Goal: Find specific page/section: Find specific page/section

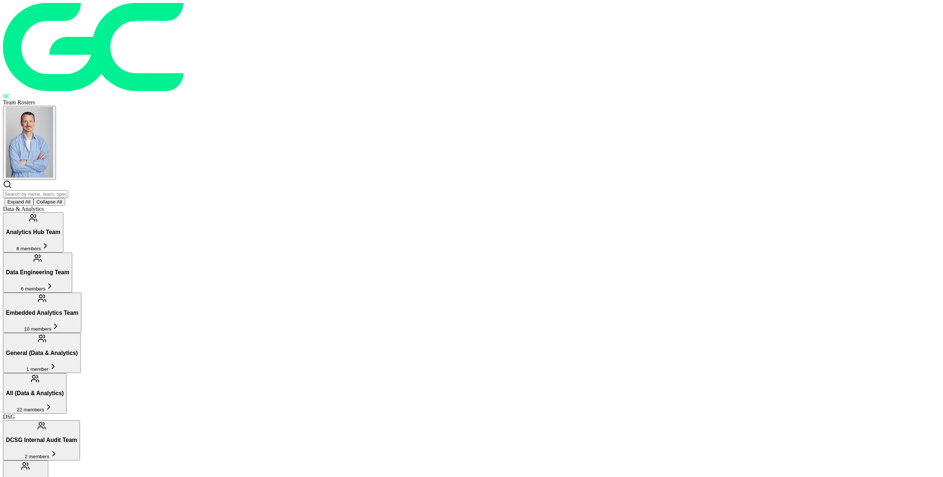
click at [68, 190] on input "text" at bounding box center [35, 194] width 65 height 8
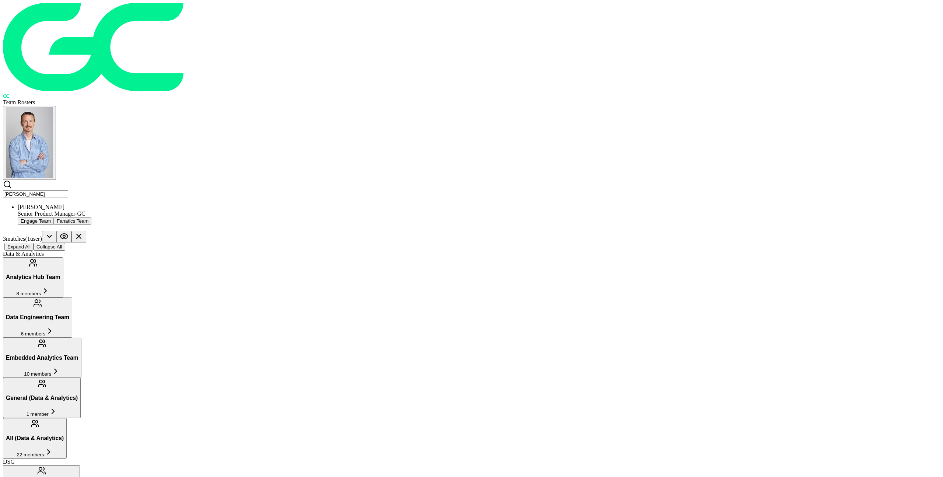
click at [68, 190] on input "[PERSON_NAME]" at bounding box center [35, 194] width 65 height 8
type input "s"
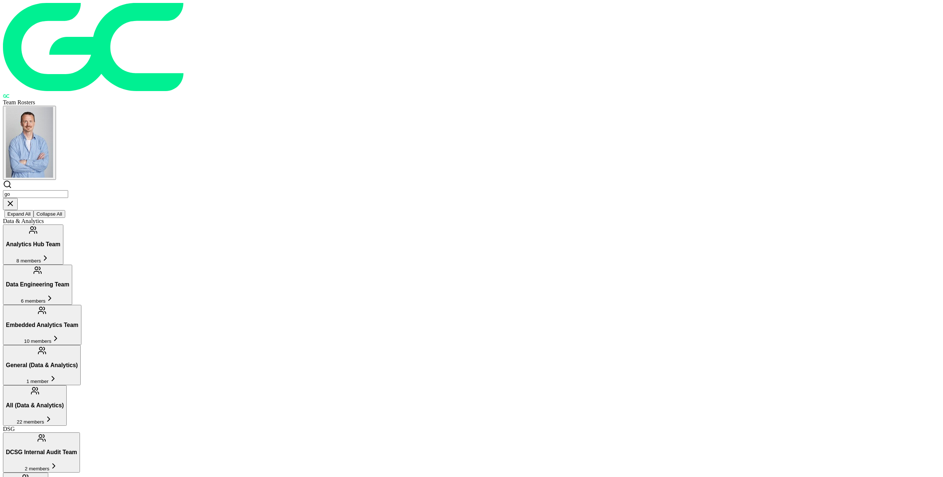
type input "g"
click at [68, 190] on input "[PERSON_NAME]" at bounding box center [35, 194] width 65 height 8
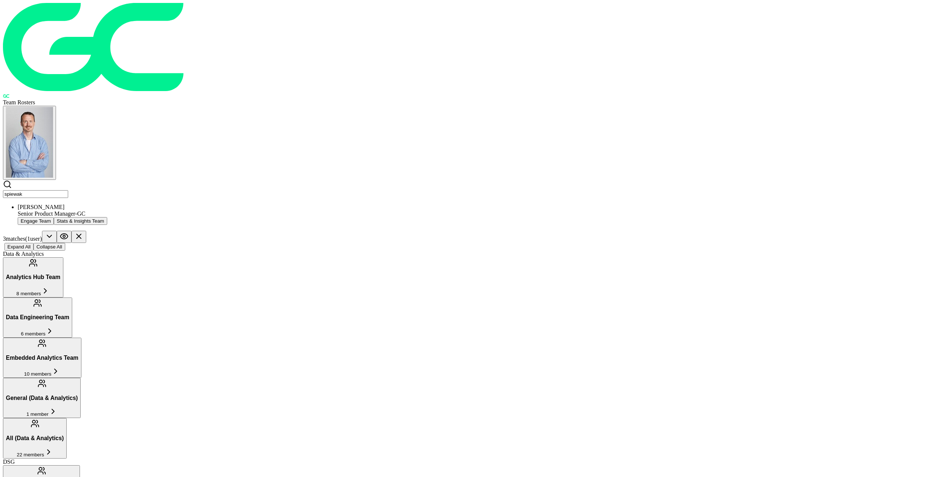
click at [68, 190] on input "spiewak" at bounding box center [35, 194] width 65 height 8
type input "g"
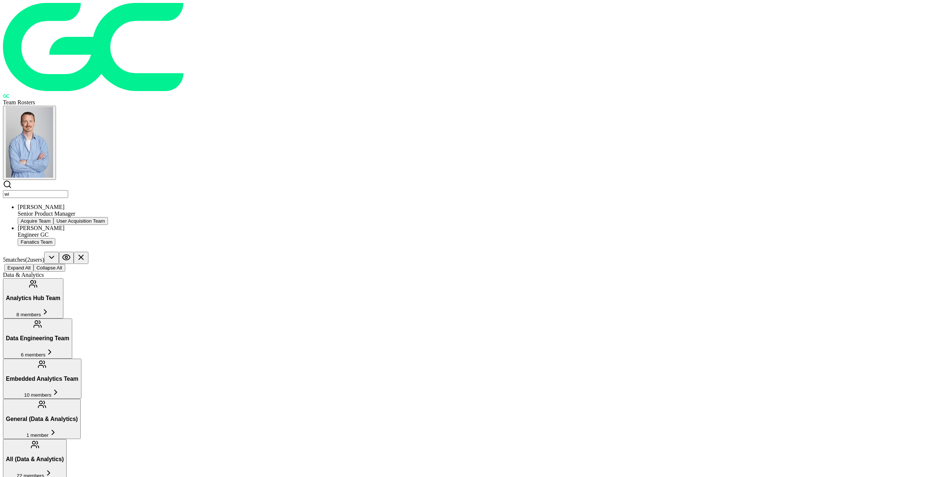
type input "w"
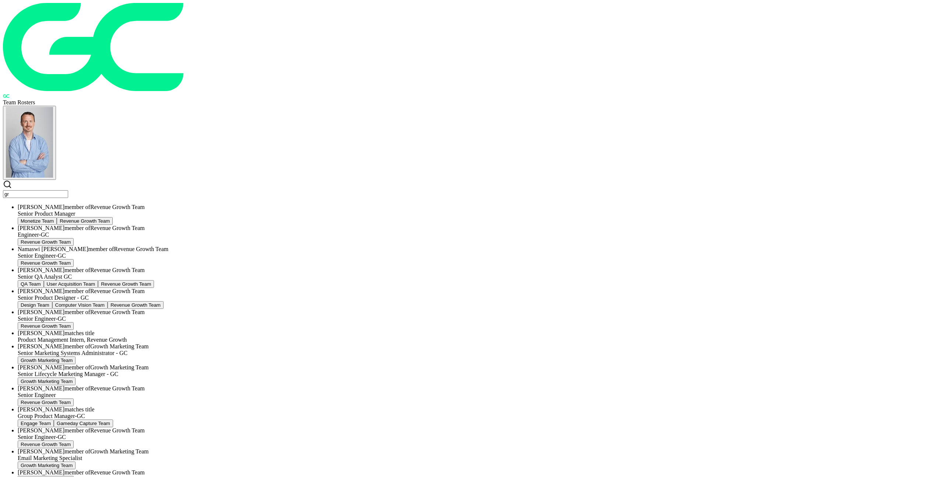
type input "g"
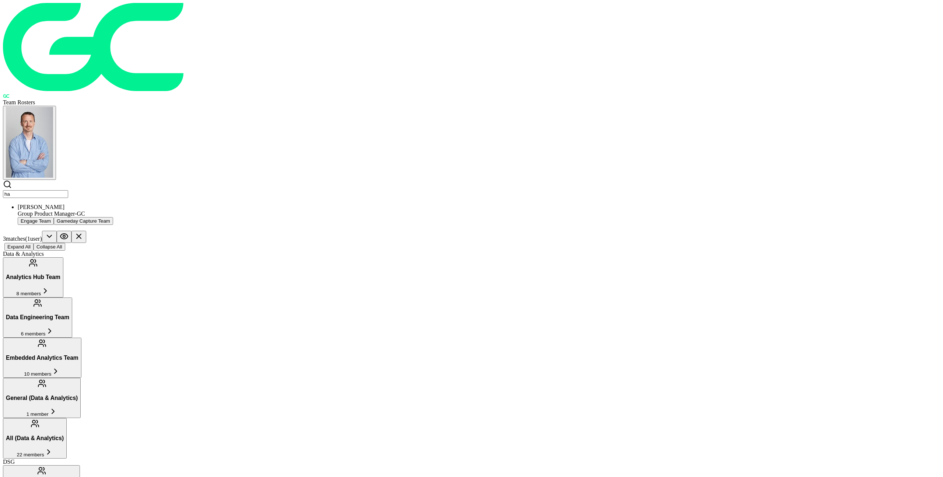
type input "h"
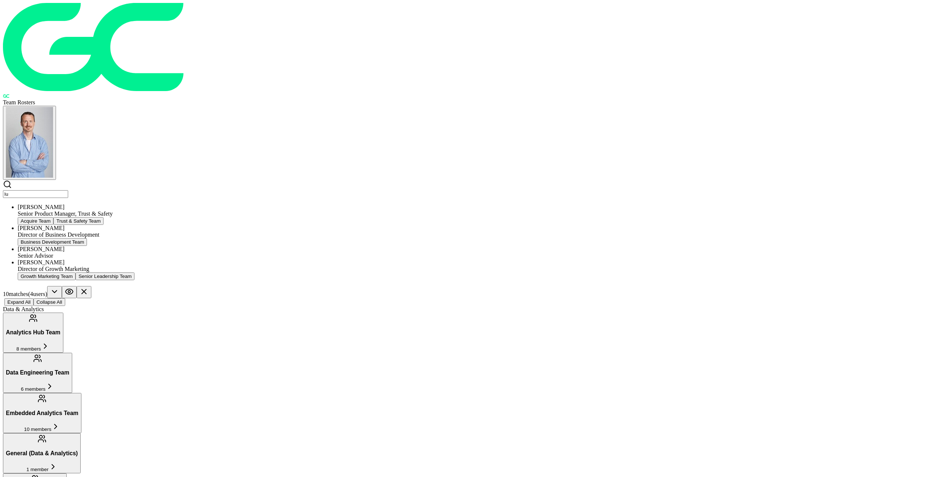
type input "l"
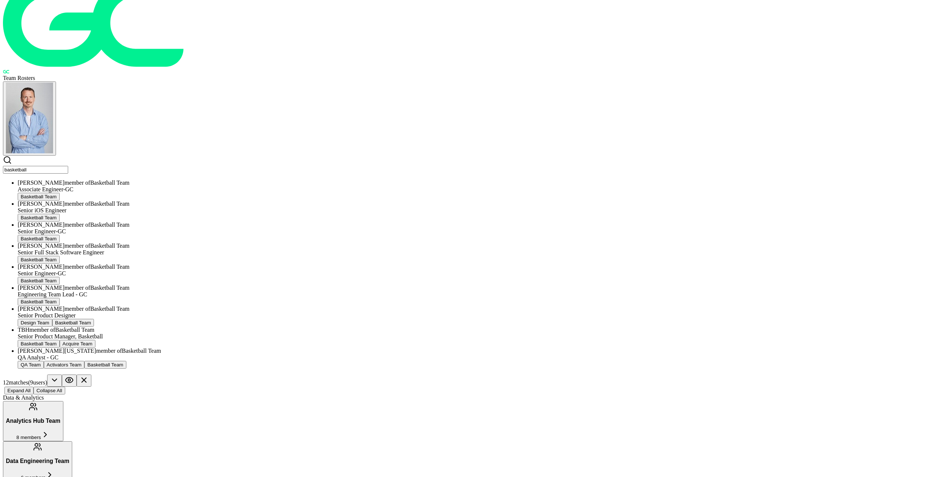
scroll to position [44, 0]
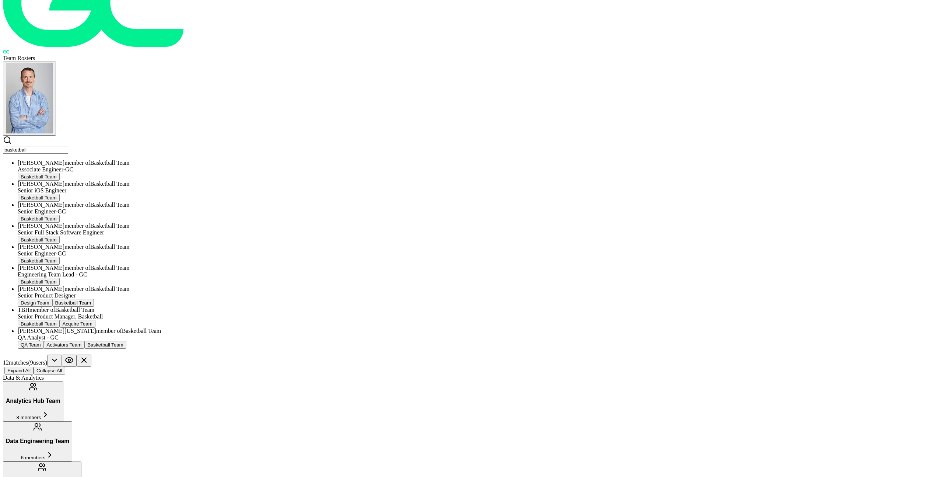
type input "basketball"
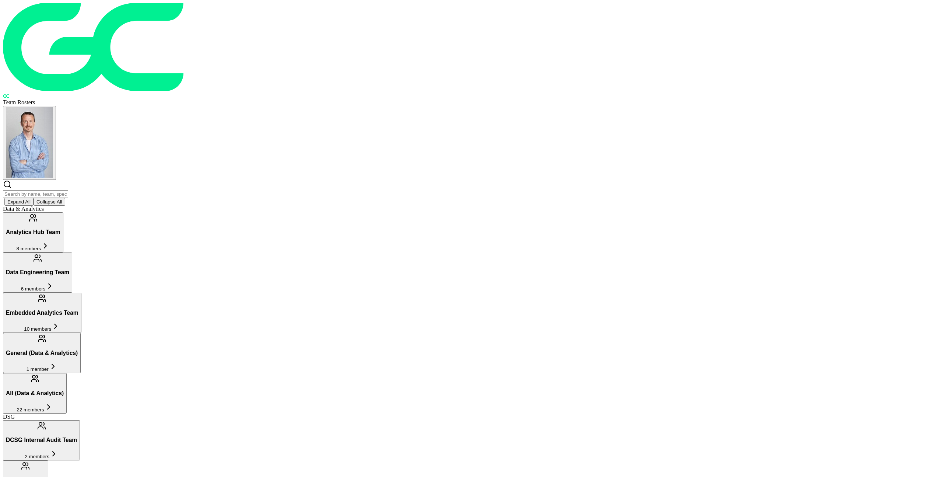
click at [68, 190] on input "text" at bounding box center [35, 194] width 65 height 8
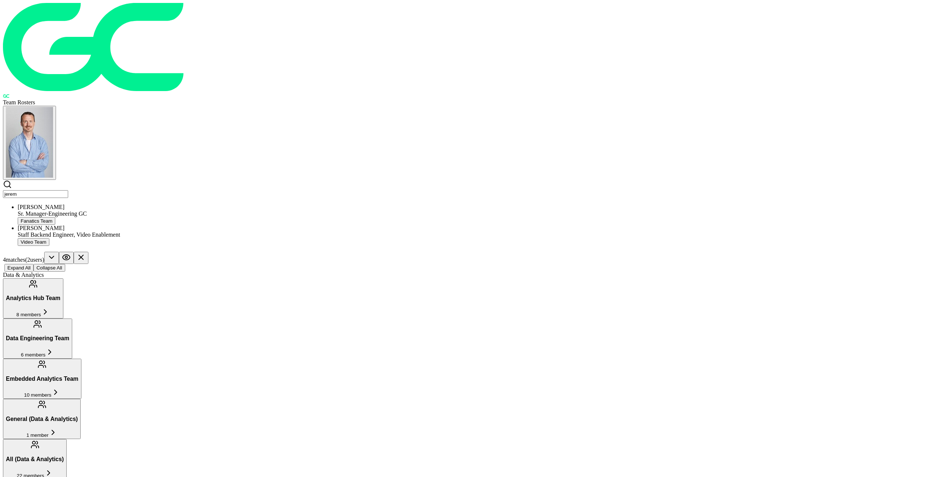
type input "jerem"
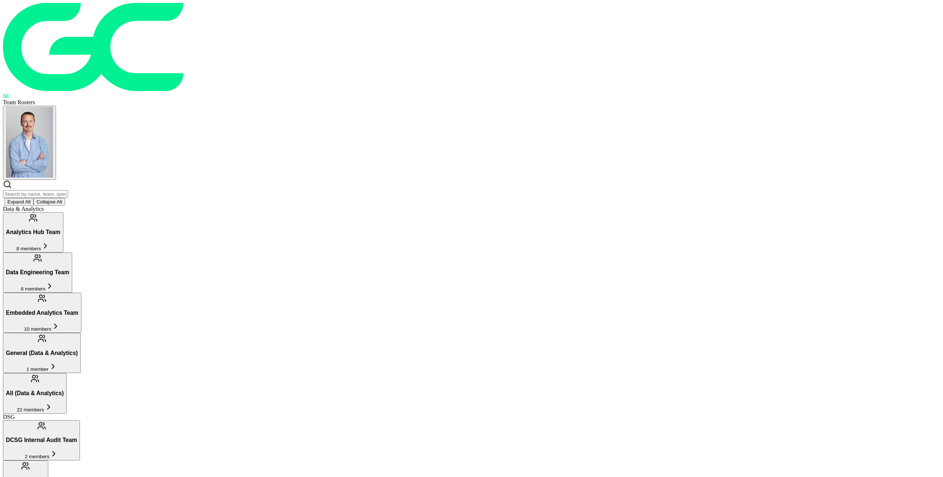
click at [358, 24] on div "Team Rosters Expand All Collapse All" at bounding box center [471, 104] width 937 height 203
click at [68, 190] on input "text" at bounding box center [35, 194] width 65 height 8
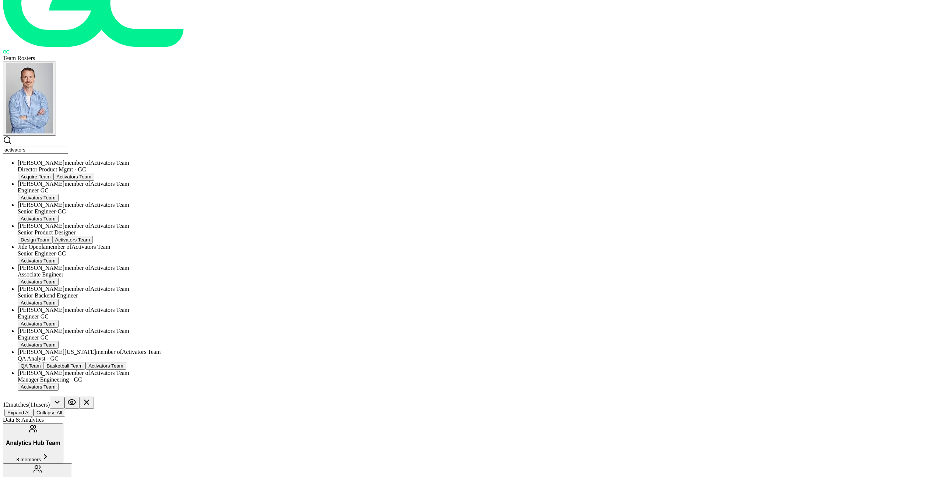
scroll to position [161, 0]
type input "activators"
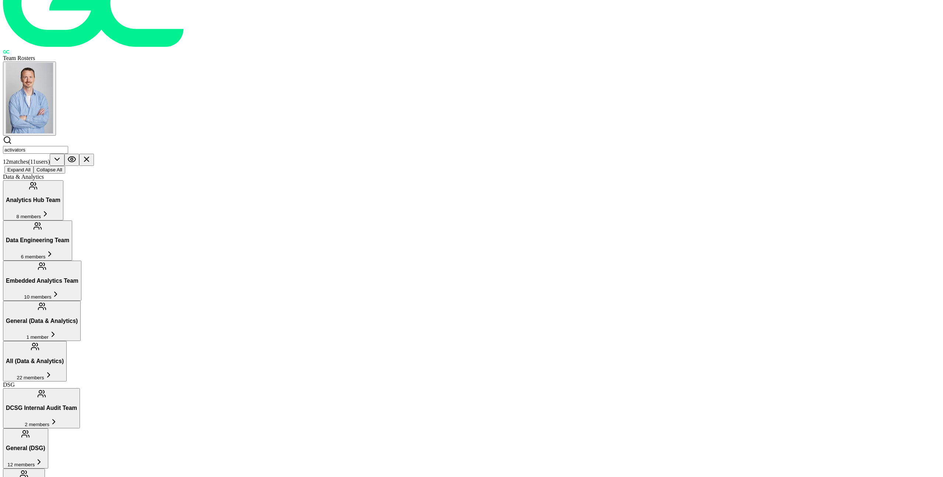
scroll to position [88, 0]
